Goal: Task Accomplishment & Management: Complete application form

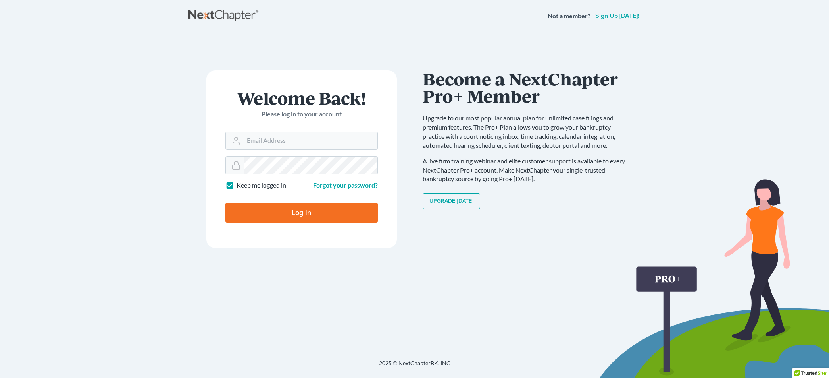
type input "[EMAIL_ADDRESS][DOMAIN_NAME]"
click at [322, 211] on input "Log In" at bounding box center [301, 212] width 152 height 20
type input "Thinking..."
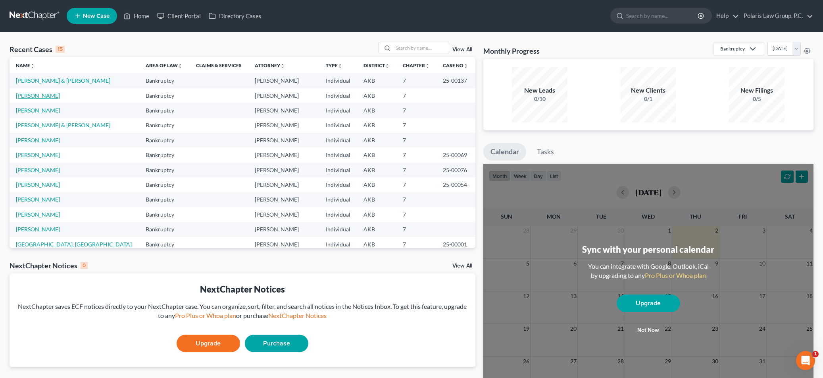
click at [54, 96] on link "Hodgkins, Vanessa" at bounding box center [38, 95] width 44 height 7
select select "4"
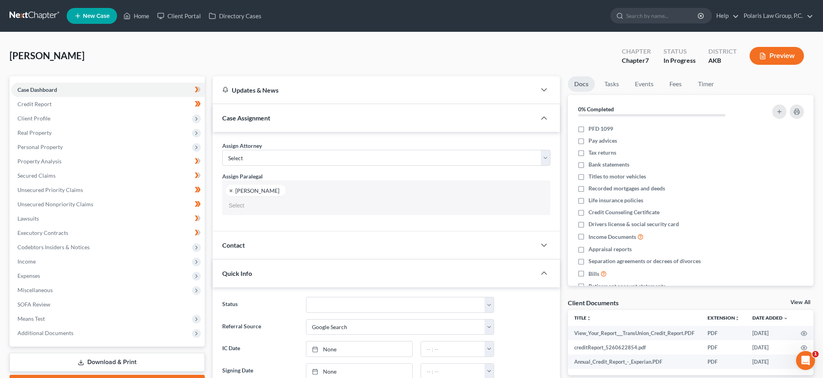
select select "25452"
click at [40, 120] on span "Client Profile" at bounding box center [33, 118] width 33 height 7
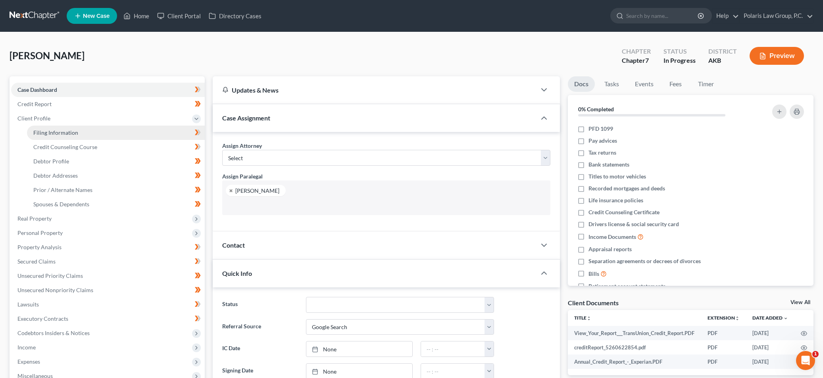
click at [67, 132] on span "Filing Information" at bounding box center [55, 132] width 45 height 7
select select "1"
select select "0"
select select "1"
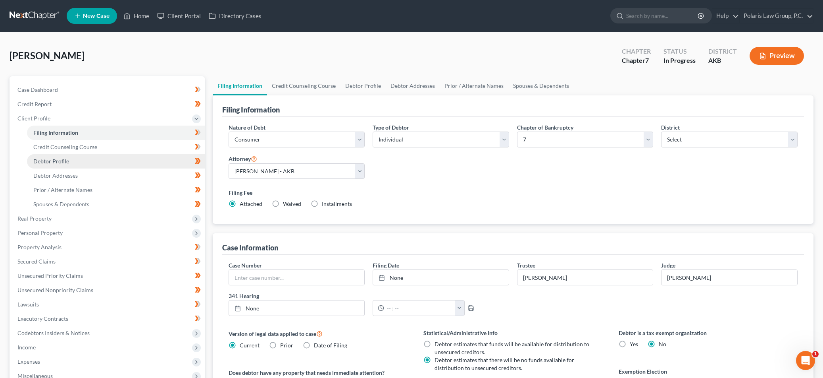
click at [85, 158] on link "Debtor Profile" at bounding box center [116, 161] width 178 height 14
select select "0"
select select "4"
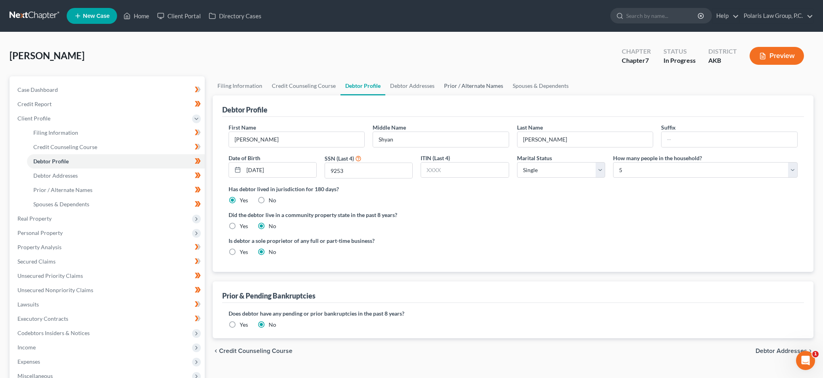
drag, startPoint x: 396, startPoint y: 114, endPoint x: 441, endPoint y: 90, distance: 51.5
click at [396, 114] on div "Debtor Profile" at bounding box center [513, 105] width 582 height 21
click at [764, 12] on link "Polaris Law Group, P.C." at bounding box center [776, 16] width 73 height 14
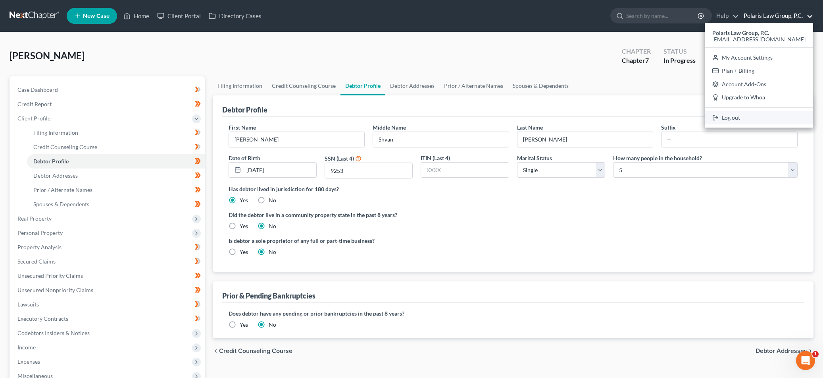
click at [754, 120] on link "Log out" at bounding box center [759, 117] width 108 height 13
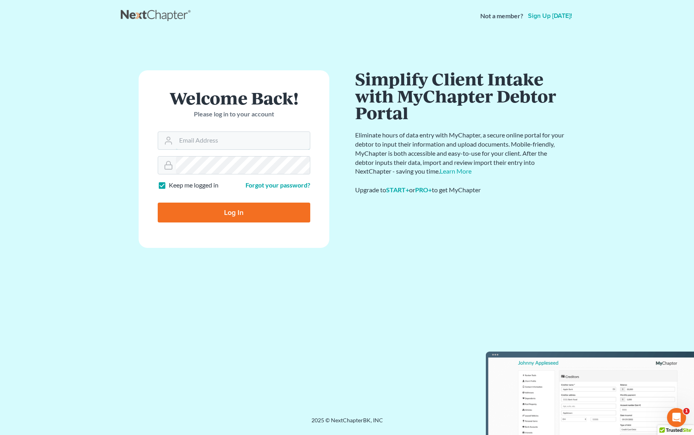
type input "[EMAIL_ADDRESS][DOMAIN_NAME]"
click at [331, 58] on div "Welcome Back! Please log in to your account Email Address msmith@polarislawgrou…" at bounding box center [347, 214] width 453 height 327
